Goal: Find specific page/section: Find specific page/section

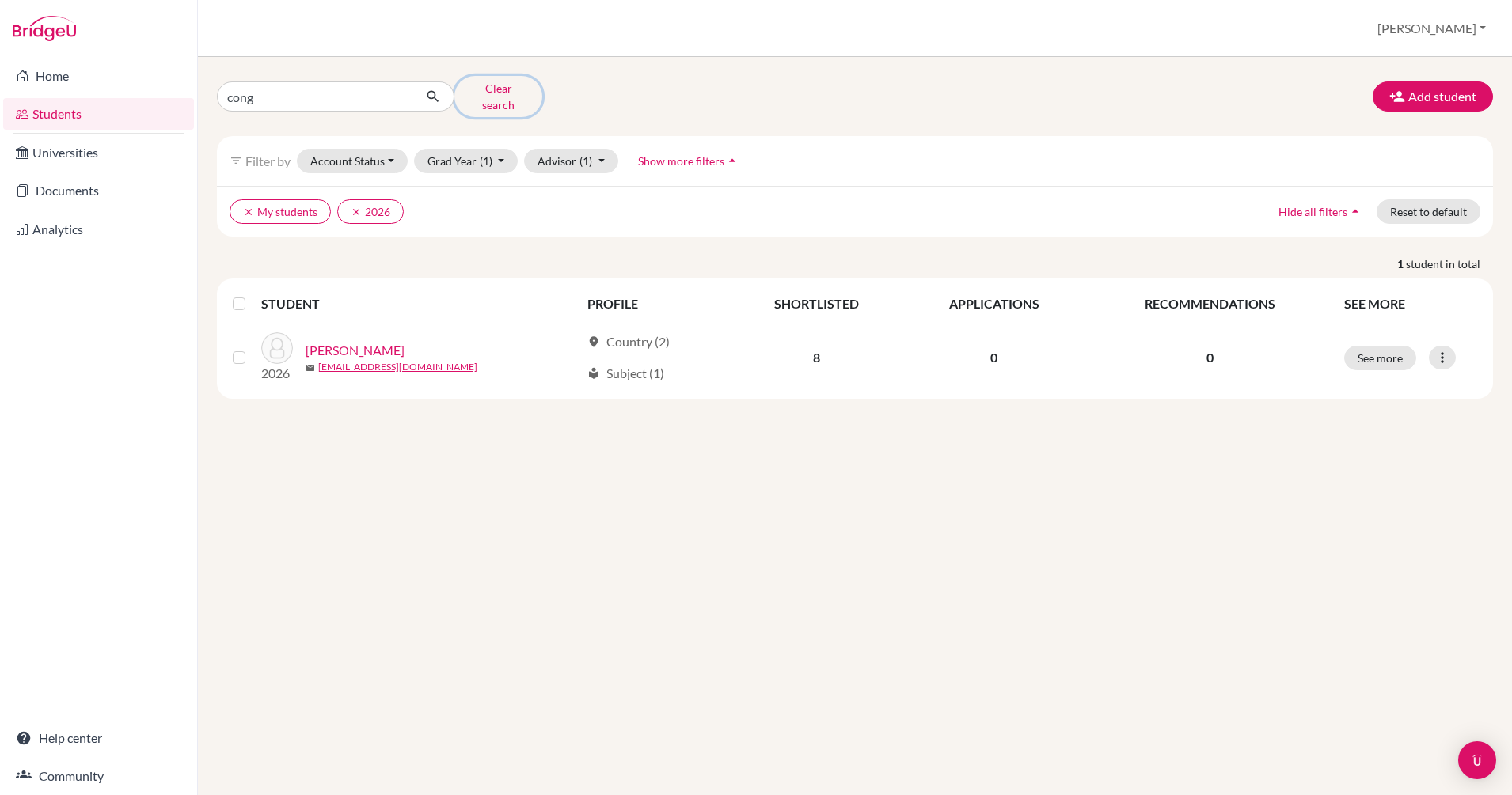
click at [492, 89] on button "Clear search" at bounding box center [499, 96] width 88 height 41
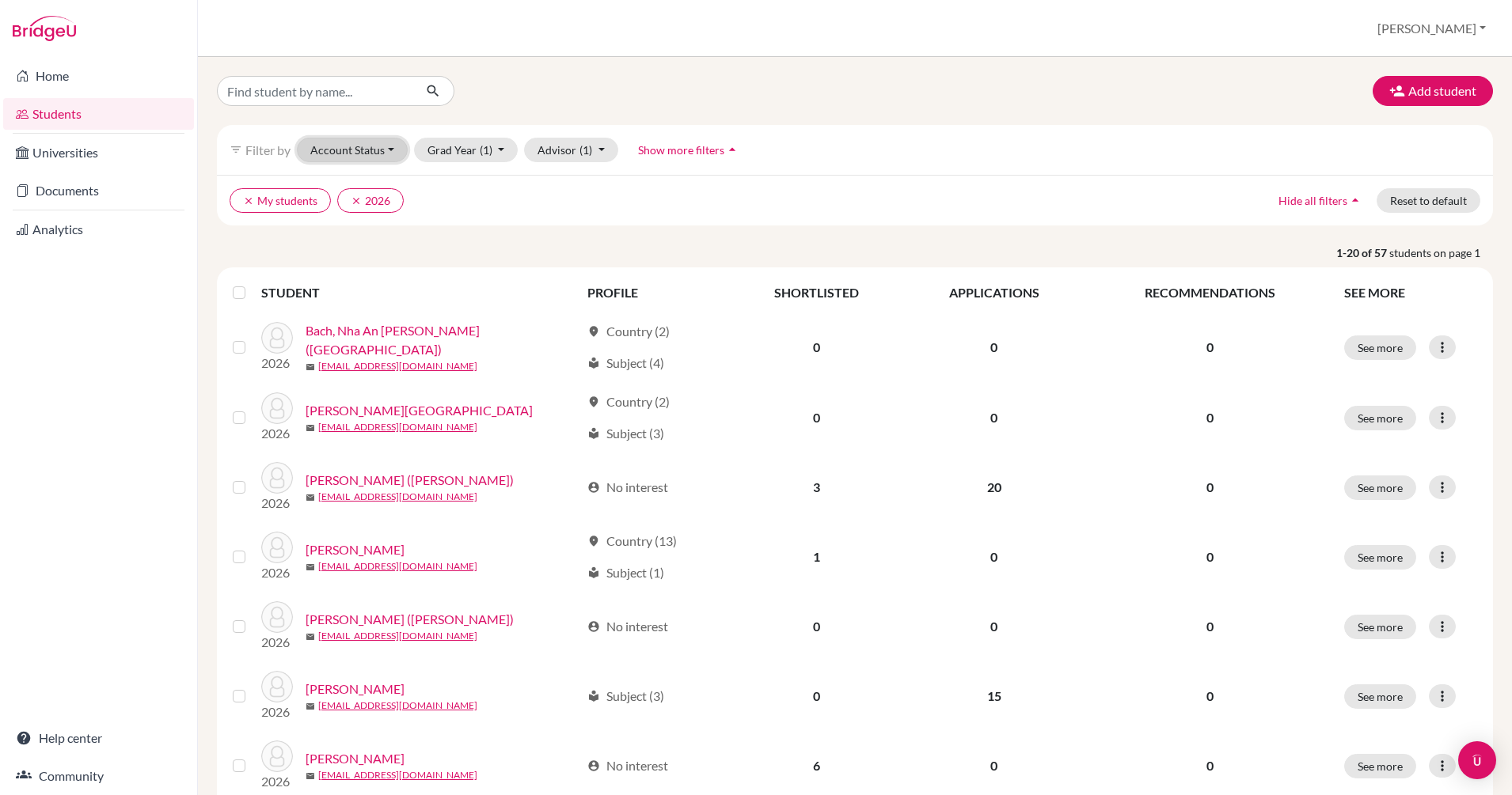
click at [388, 151] on button "Account Status" at bounding box center [352, 150] width 111 height 25
click at [569, 216] on div "clear My students clear 2026 Hide all filters arrow_drop_up Reset to default" at bounding box center [854, 200] width 1276 height 51
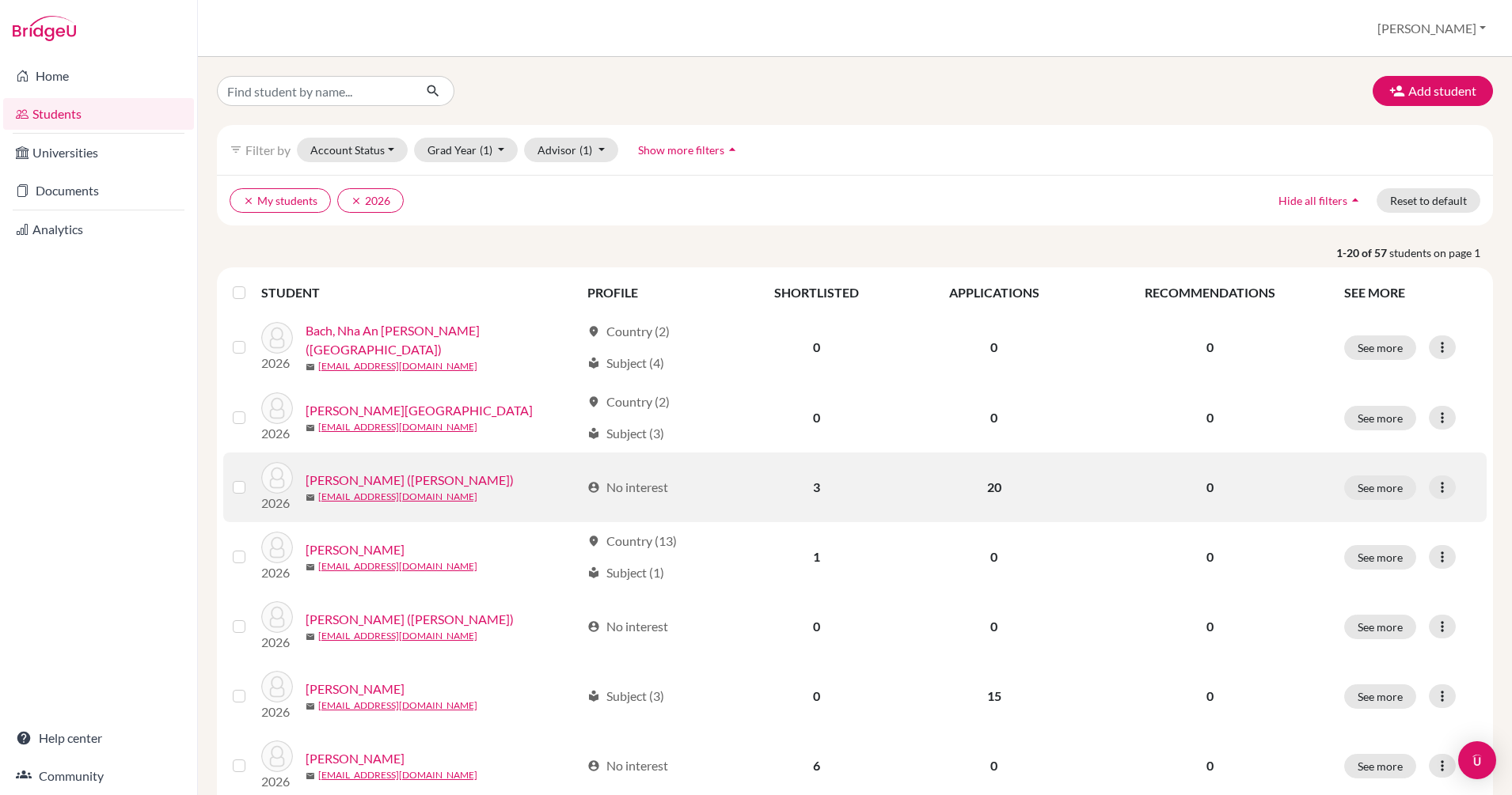
click at [984, 494] on td "20" at bounding box center [995, 487] width 182 height 70
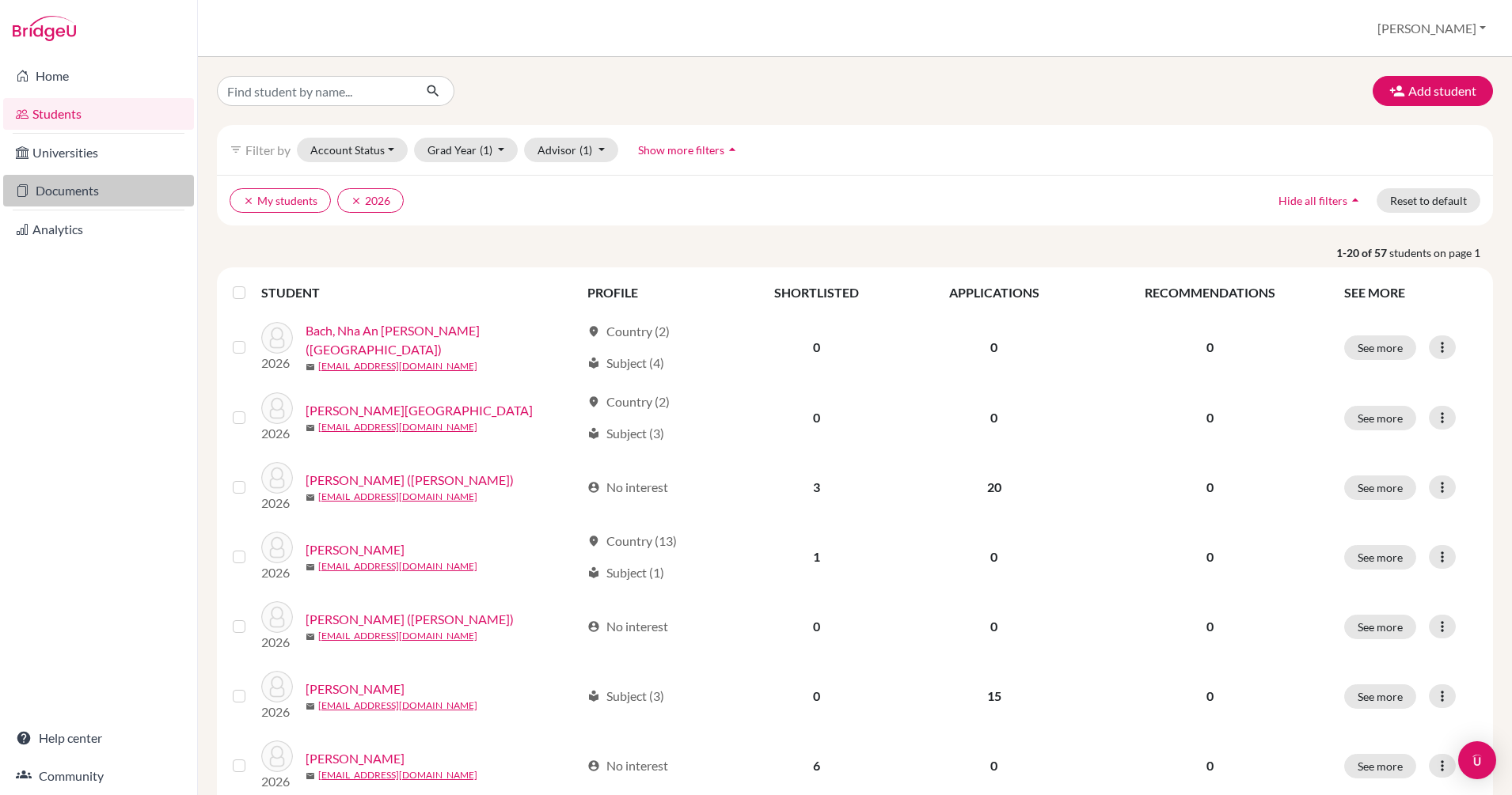
click at [89, 196] on link "Documents" at bounding box center [99, 191] width 191 height 32
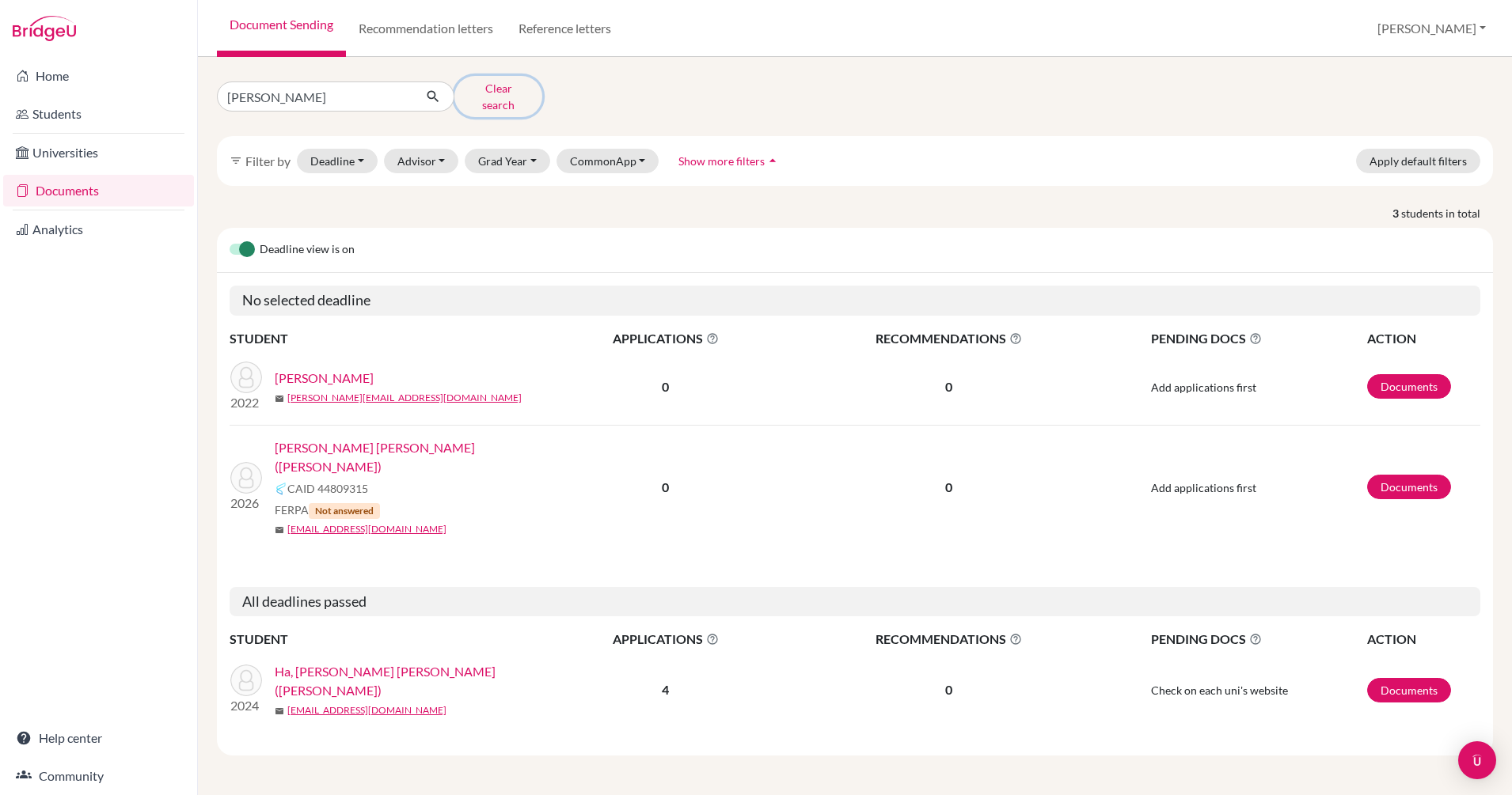
click at [492, 89] on button "Clear search" at bounding box center [499, 96] width 88 height 41
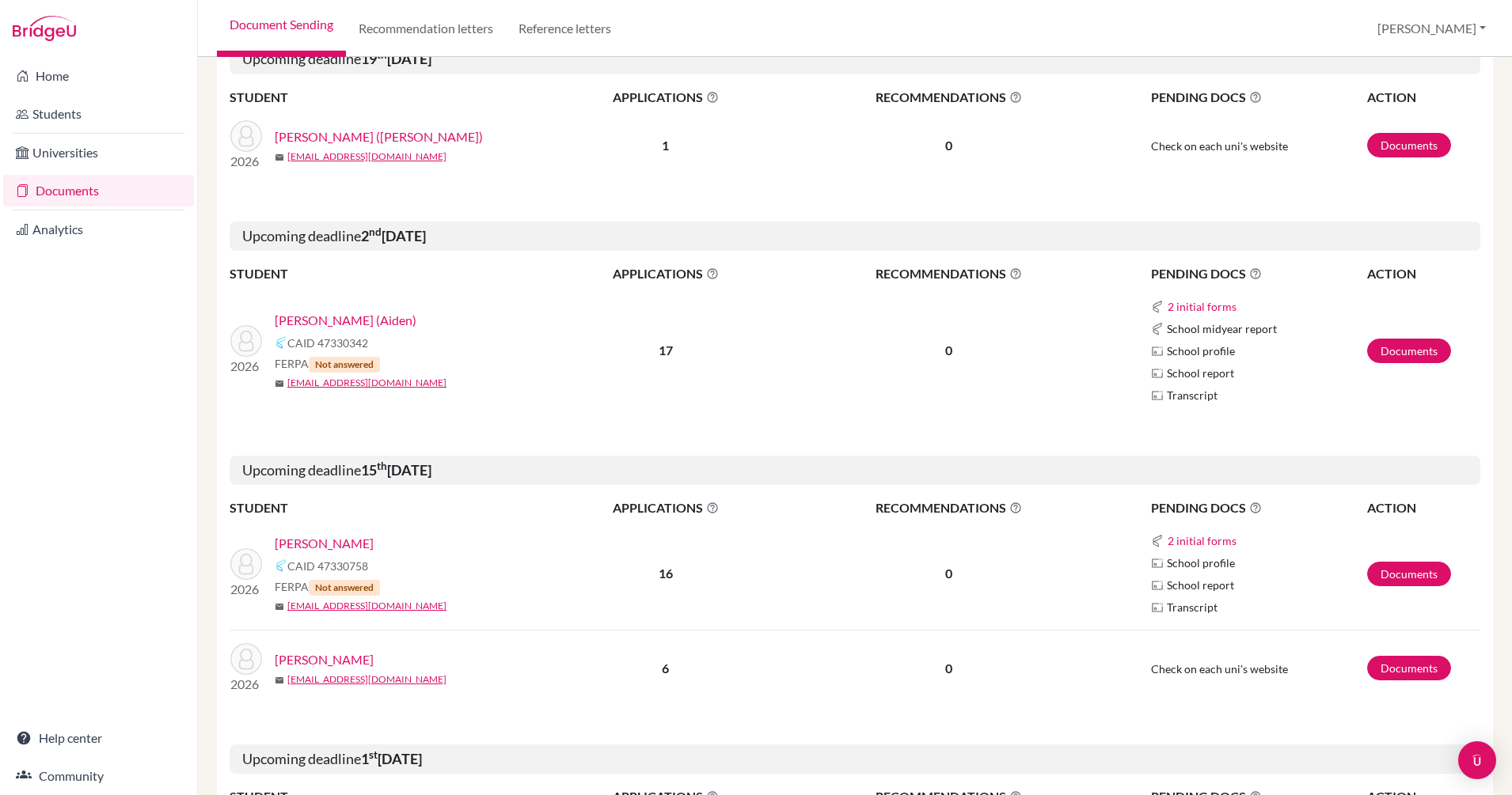
scroll to position [274, 0]
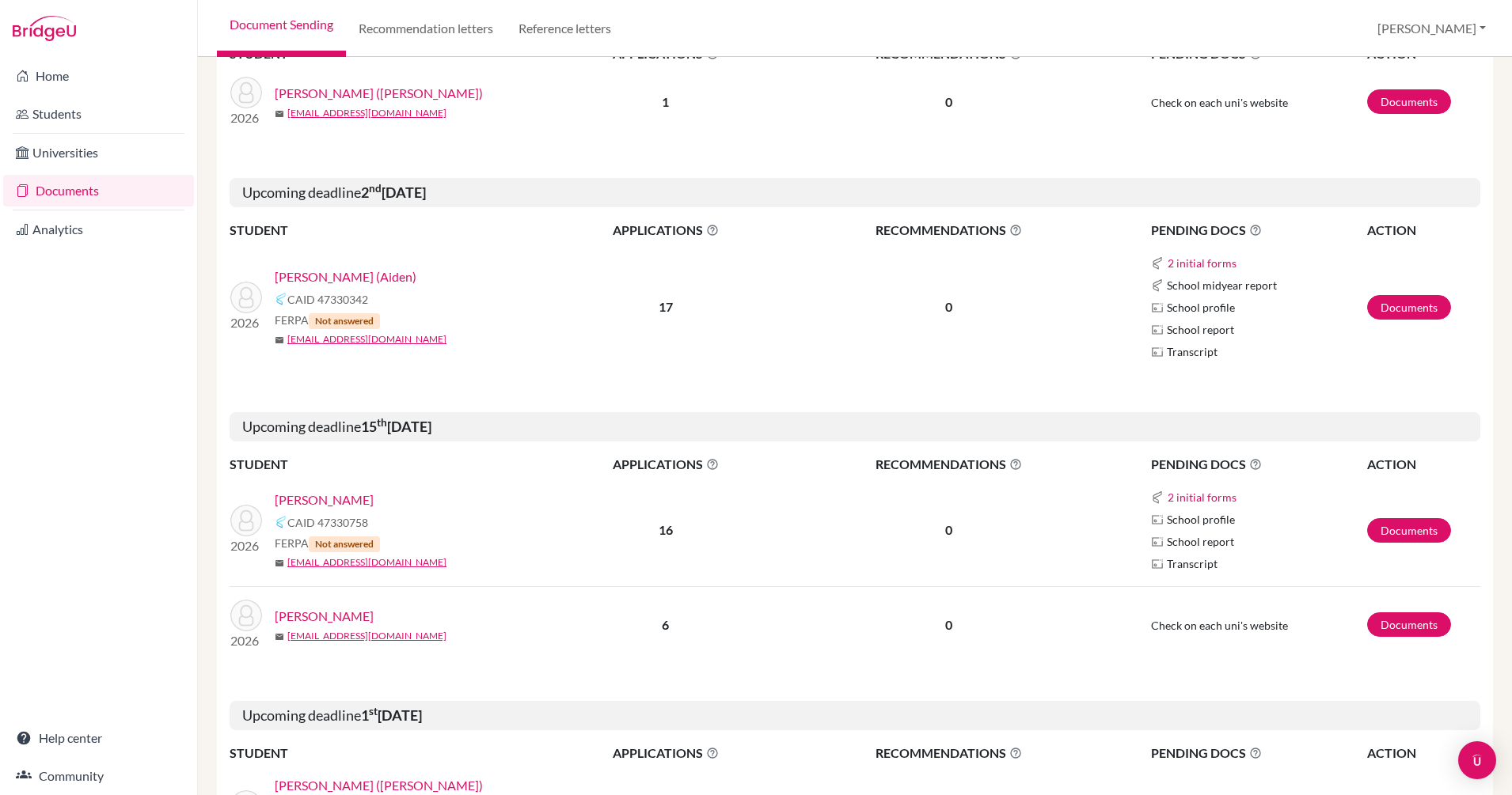
click at [370, 275] on link "Ryu, Eunchan (Aiden)" at bounding box center [346, 277] width 142 height 19
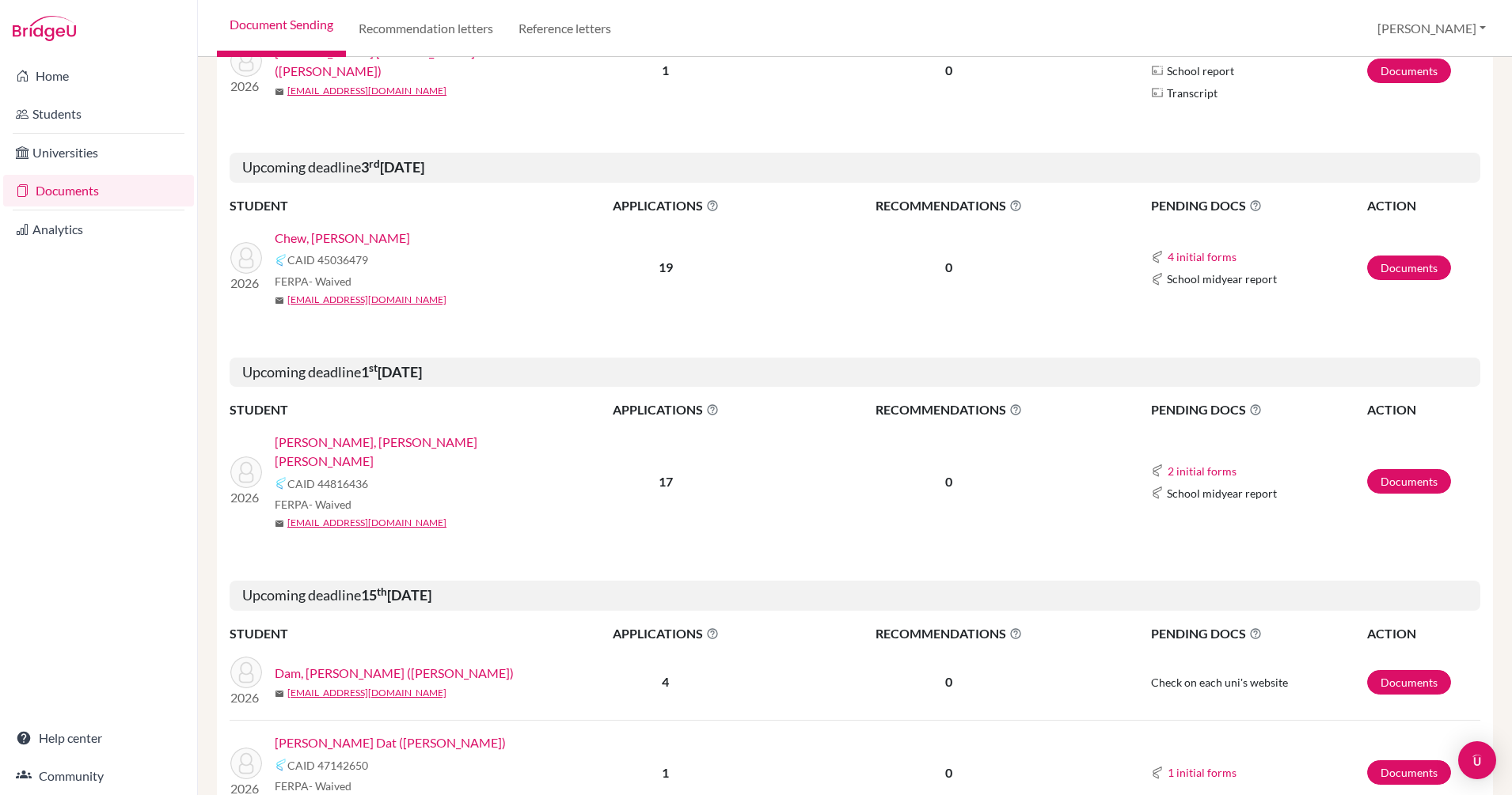
scroll to position [1511, 0]
